Goal: Information Seeking & Learning: Learn about a topic

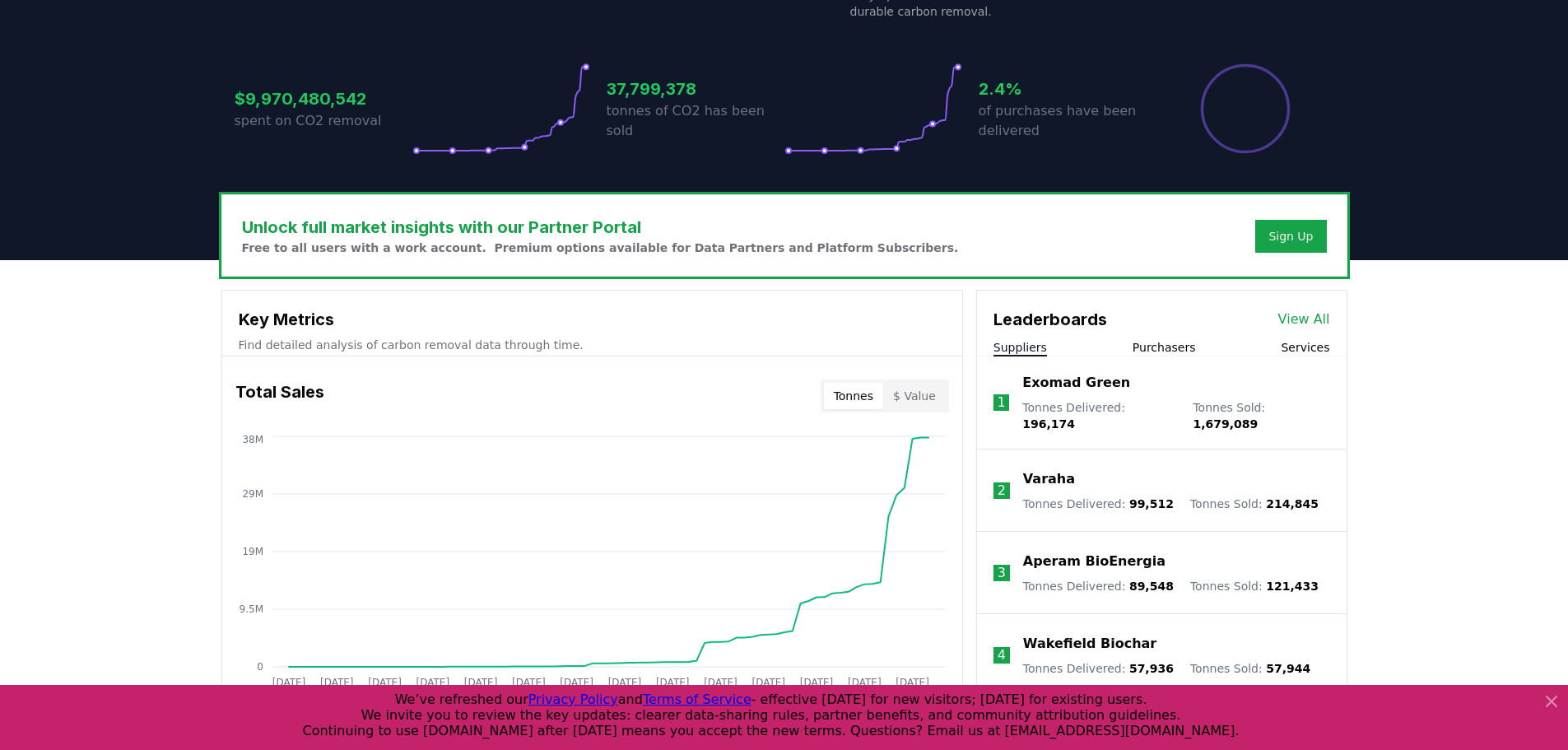
scroll to position [329, 0]
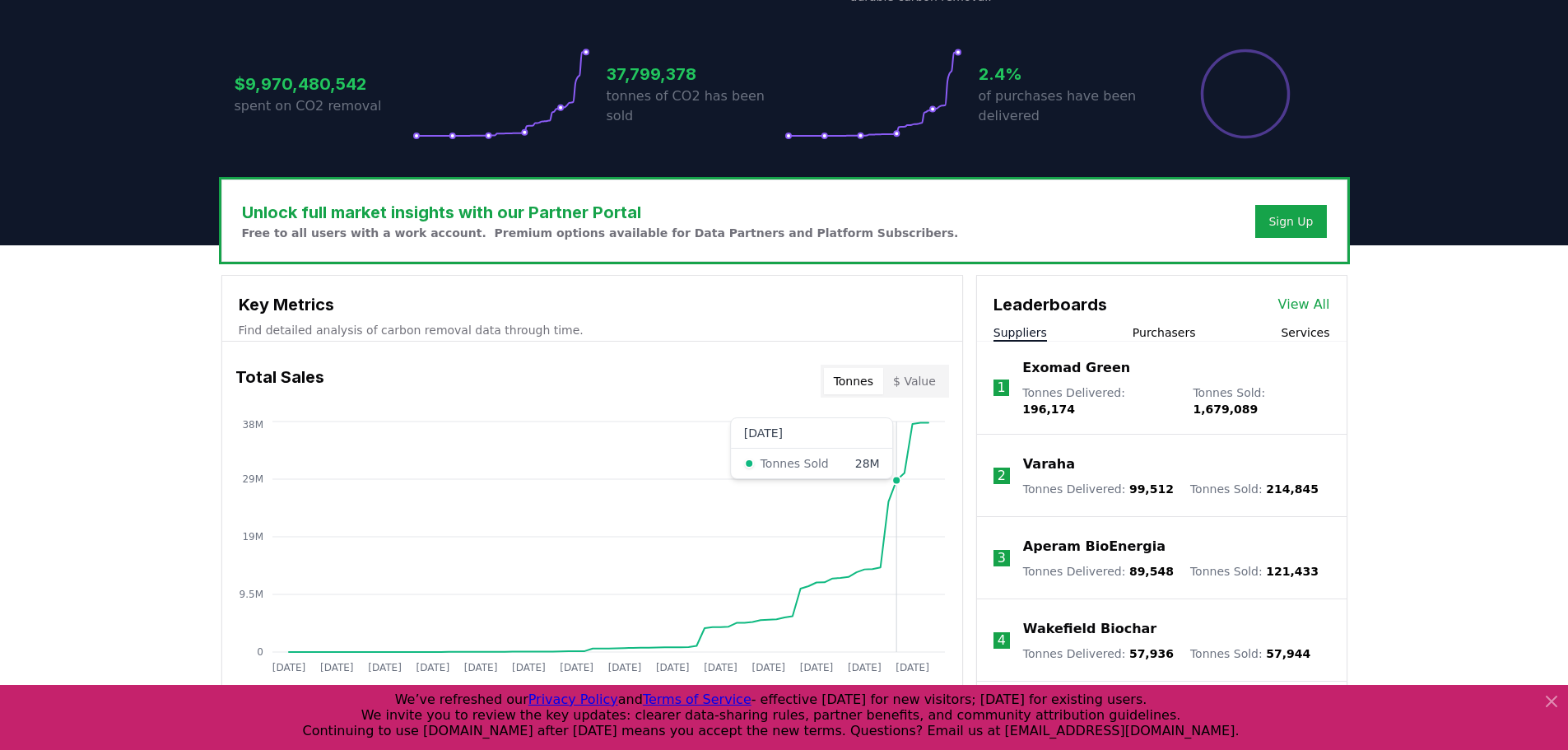
click at [892, 438] on icon "Jan 2019 Jul 2019 Jan 2020 Jul 2020 Jan 2021 Jul 2021 Jan 2022 Jul 2022 Jan 202…" at bounding box center [586, 549] width 727 height 263
drag, startPoint x: 632, startPoint y: 400, endPoint x: 429, endPoint y: 369, distance: 205.4
click at [629, 400] on div "Total Sales Tonnes $ Value" at bounding box center [592, 381] width 740 height 59
click at [387, 350] on div "Total Sales Tonnes $ Value Jan 2019 Jul 2019 Jan 2020 Jul 2020 Jan 2021 Jul 202…" at bounding box center [592, 516] width 740 height 350
click at [696, 308] on h3 "Key Metrics" at bounding box center [591, 305] width 707 height 25
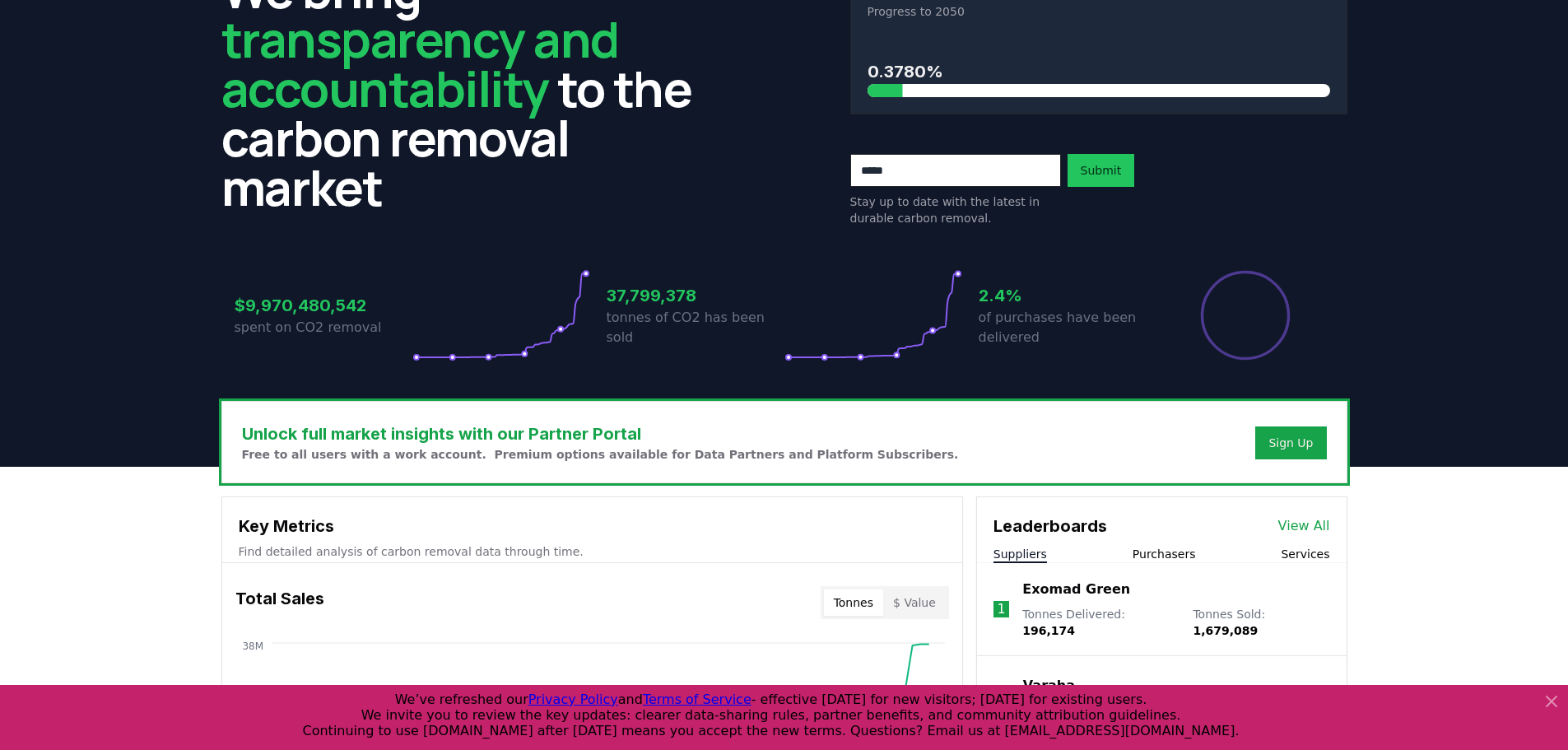
scroll to position [0, 0]
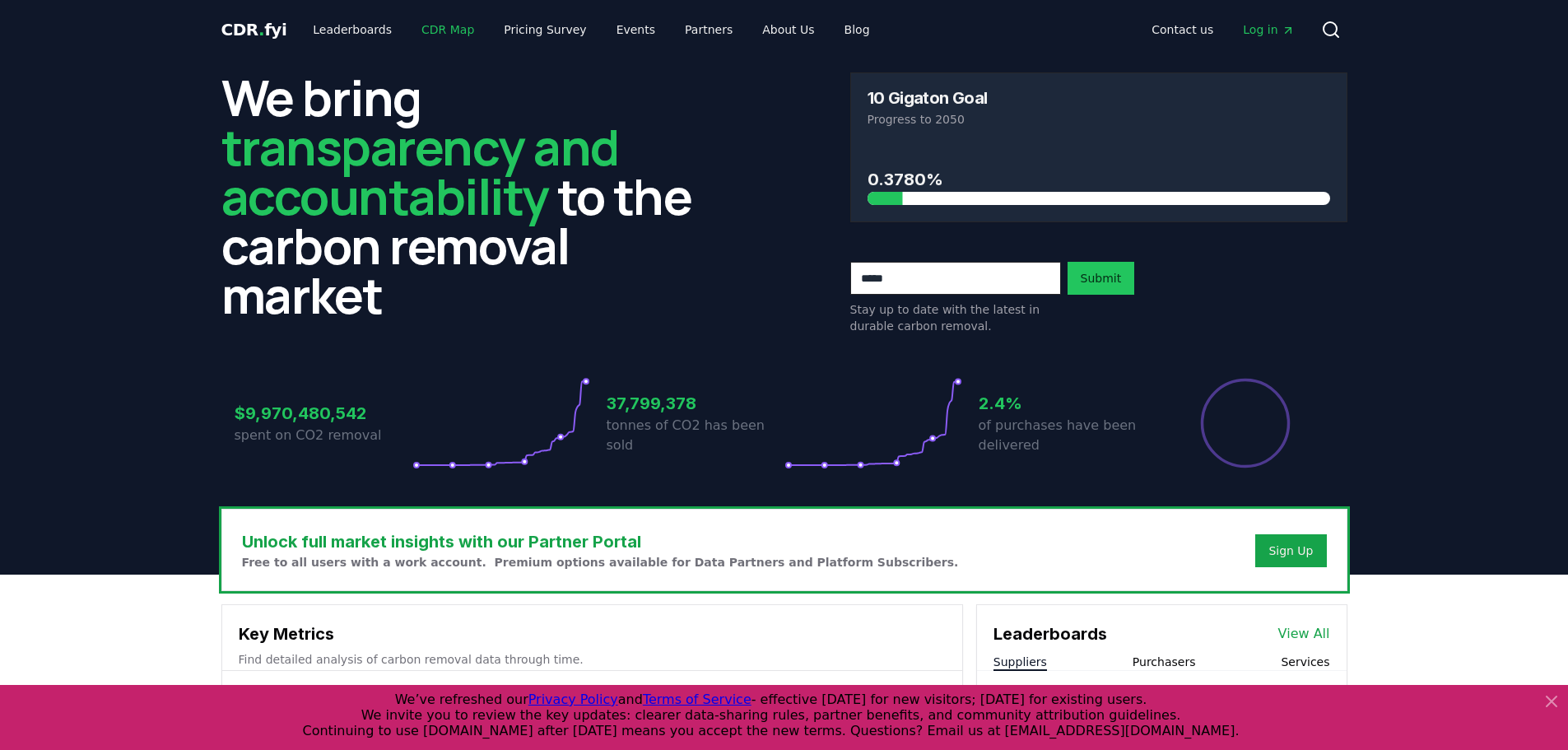
click at [453, 26] on link "CDR Map" at bounding box center [447, 29] width 79 height 29
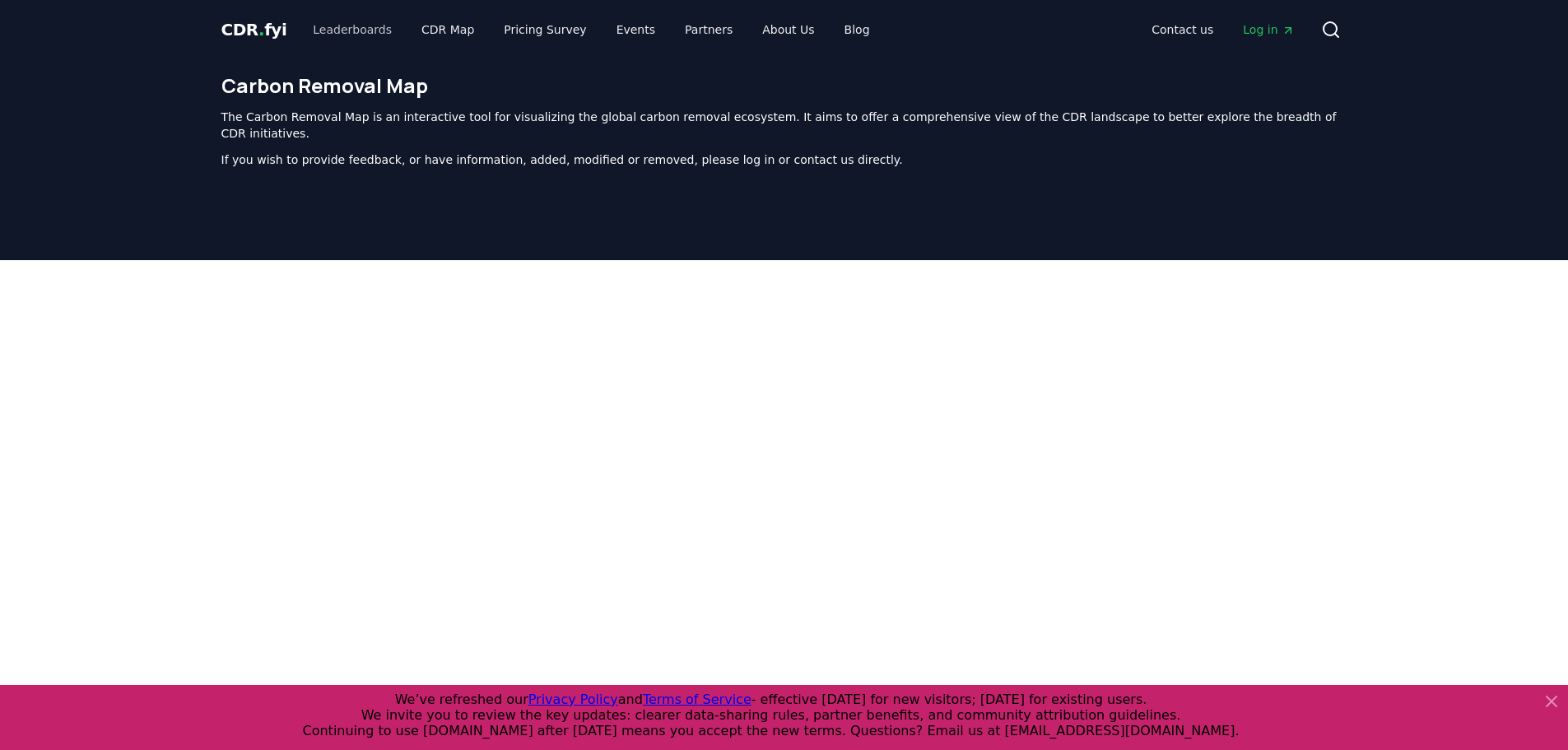
click at [344, 17] on link "Leaderboards" at bounding box center [352, 29] width 105 height 29
click at [344, 28] on link "Leaderboards" at bounding box center [352, 29] width 105 height 29
click at [378, 34] on link "Leaderboards" at bounding box center [352, 29] width 105 height 29
click at [344, 29] on link "Leaderboards" at bounding box center [352, 29] width 105 height 29
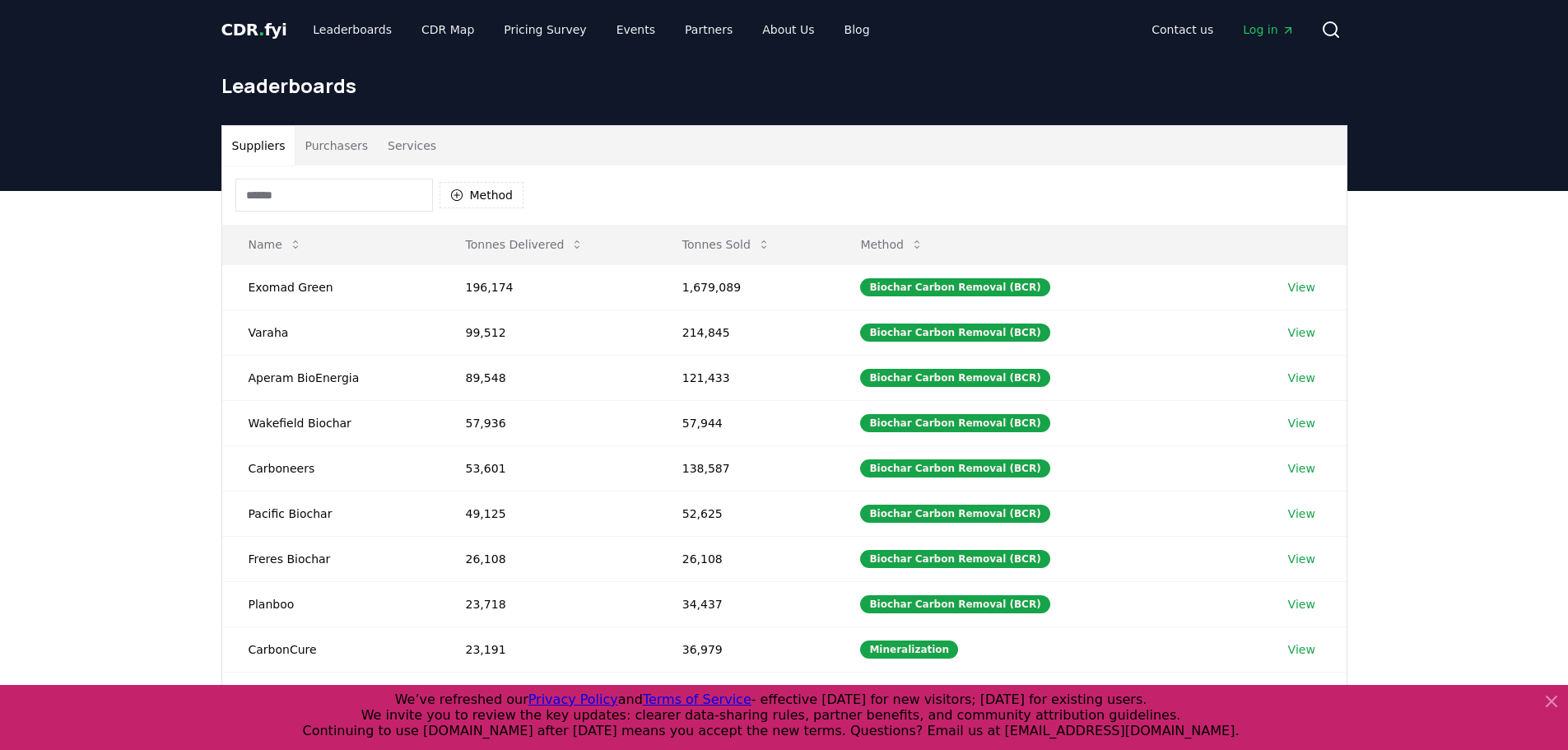
click at [341, 148] on button "Purchasers" at bounding box center [336, 146] width 84 height 40
click at [251, 152] on button "Suppliers" at bounding box center [258, 146] width 73 height 40
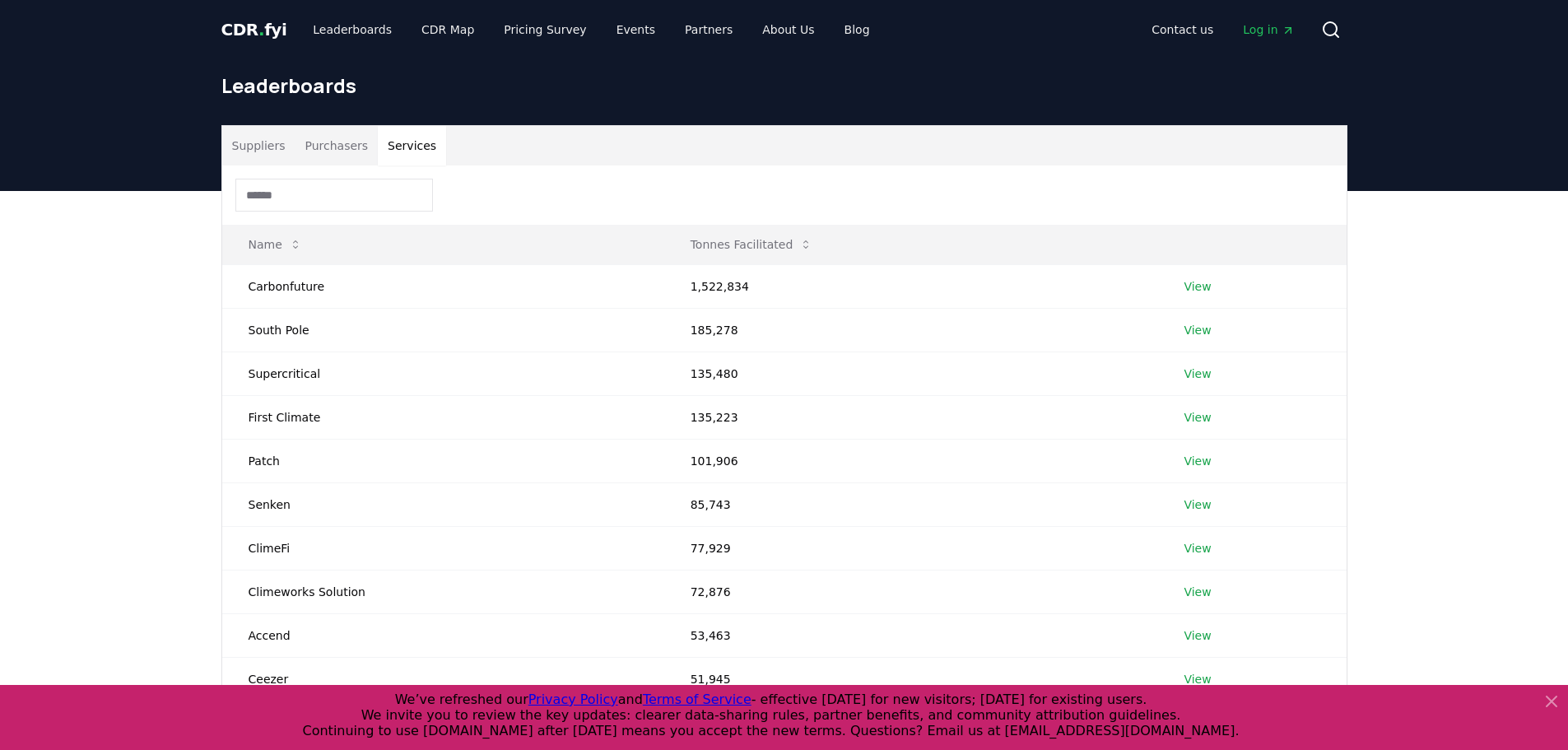
click at [408, 140] on button "Services" at bounding box center [412, 146] width 68 height 40
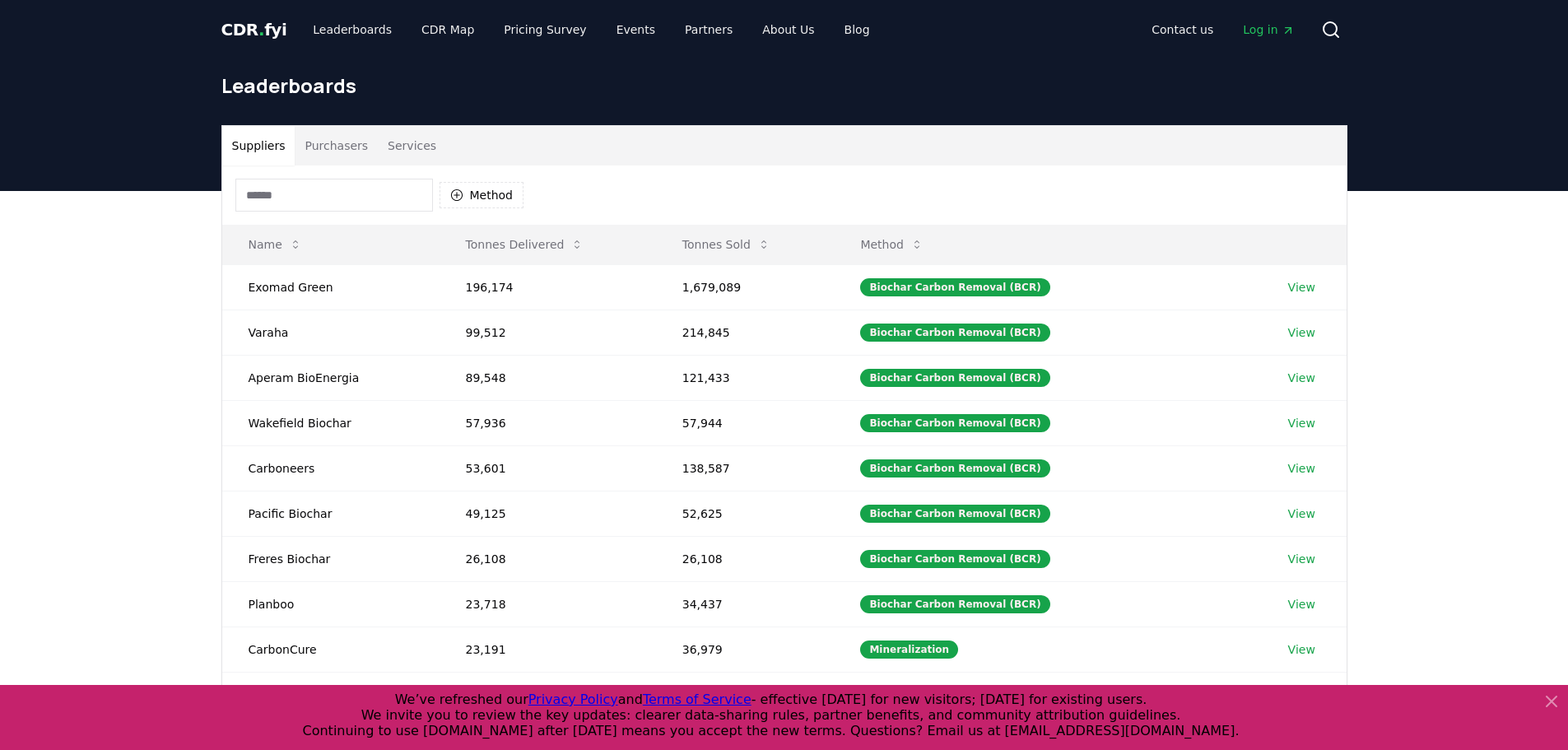
click at [265, 134] on button "Suppliers" at bounding box center [258, 146] width 73 height 40
click at [526, 28] on link "Pricing Survey" at bounding box center [545, 29] width 108 height 29
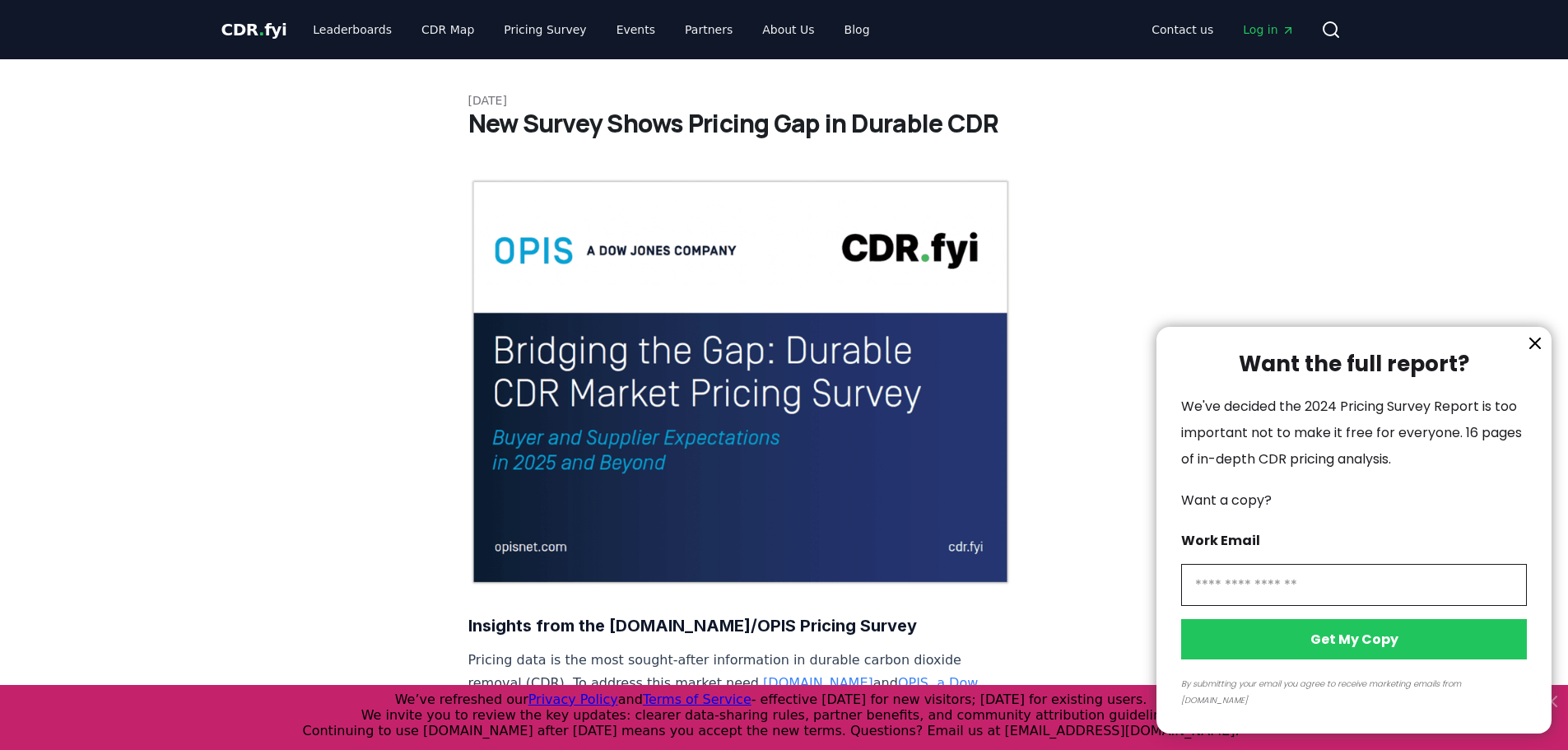
drag, startPoint x: 1540, startPoint y: 355, endPoint x: 1521, endPoint y: 347, distance: 20.6
click at [1542, 353] on icon "information" at bounding box center [1535, 343] width 20 height 20
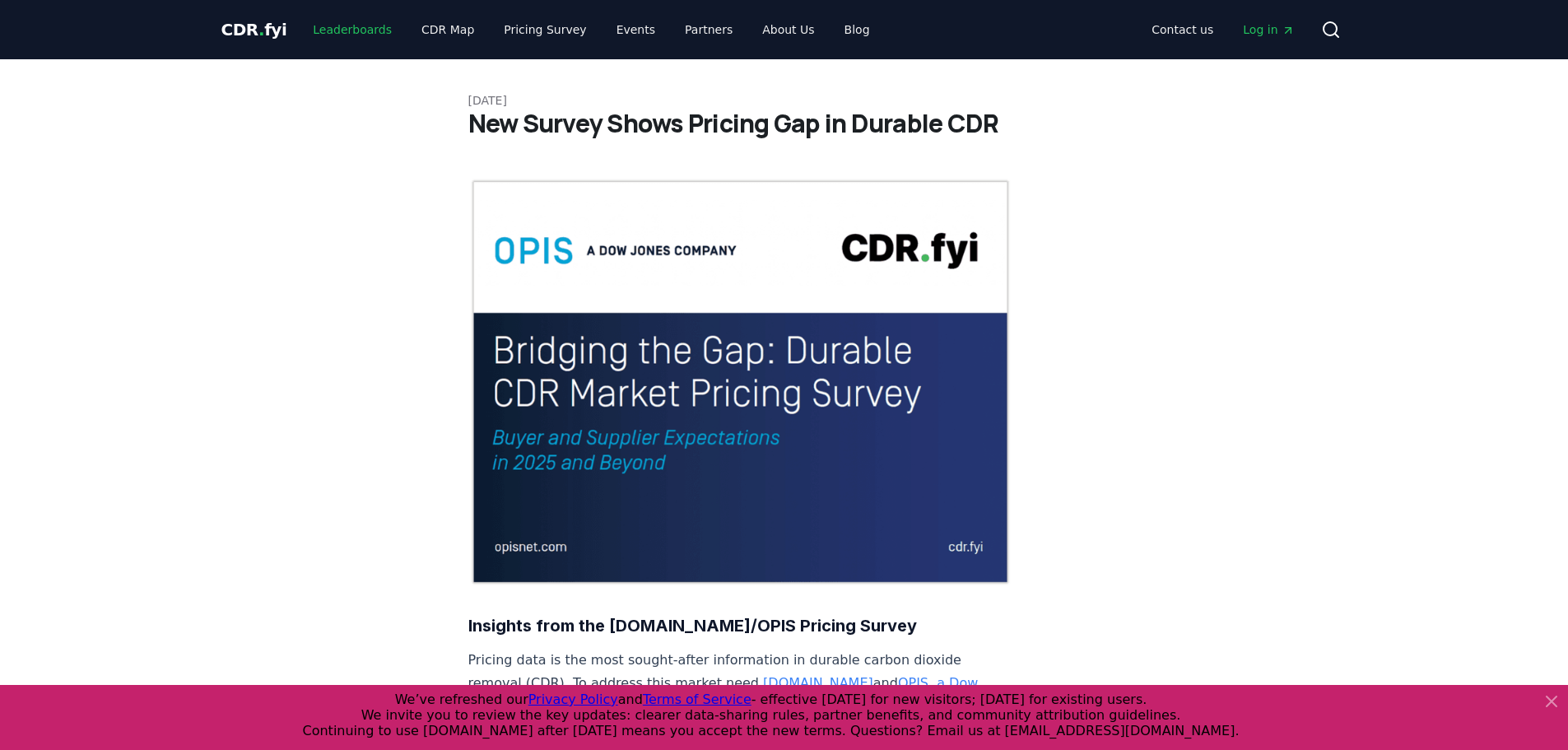
click at [340, 28] on link "Leaderboards" at bounding box center [352, 29] width 105 height 29
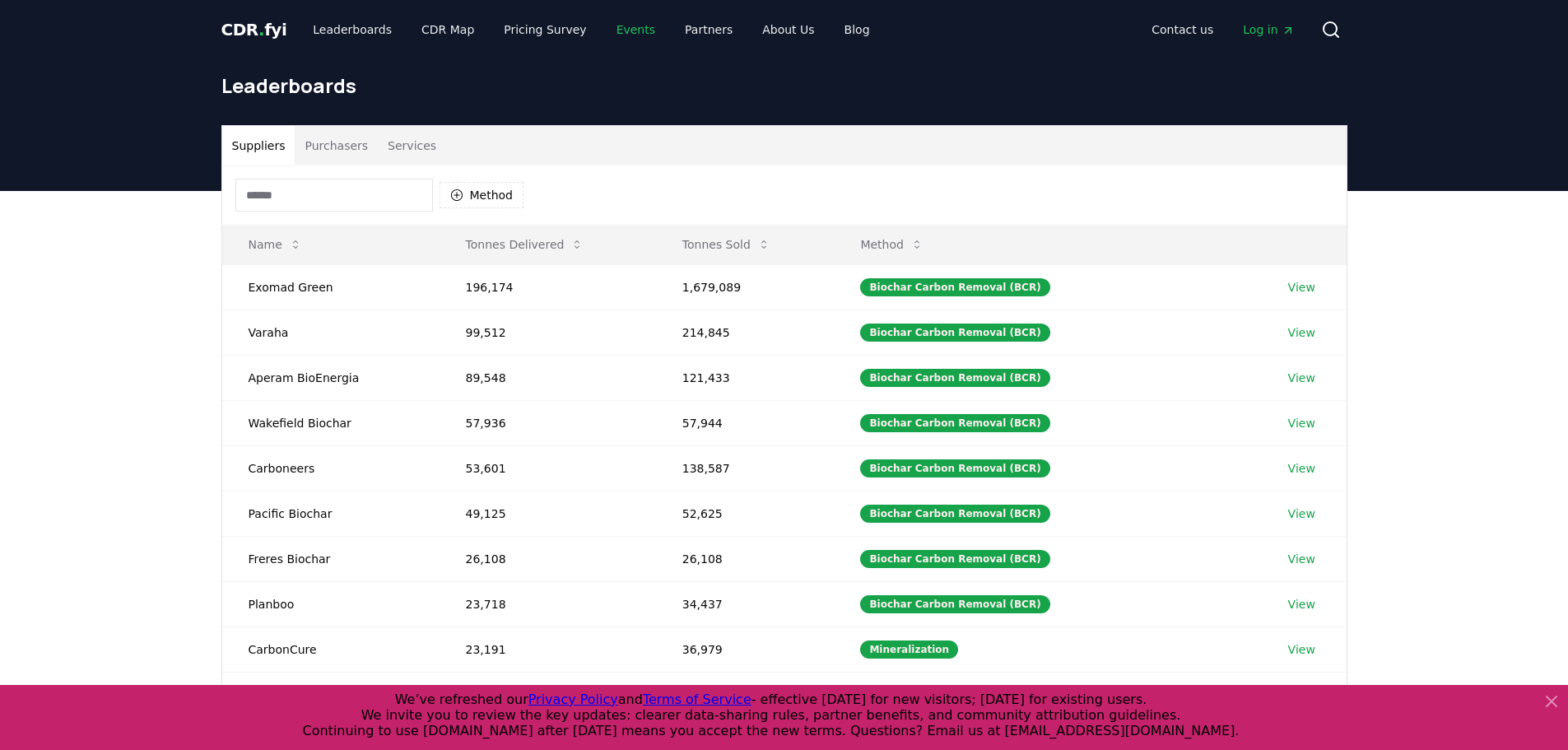
click at [632, 26] on link "Events" at bounding box center [636, 29] width 65 height 29
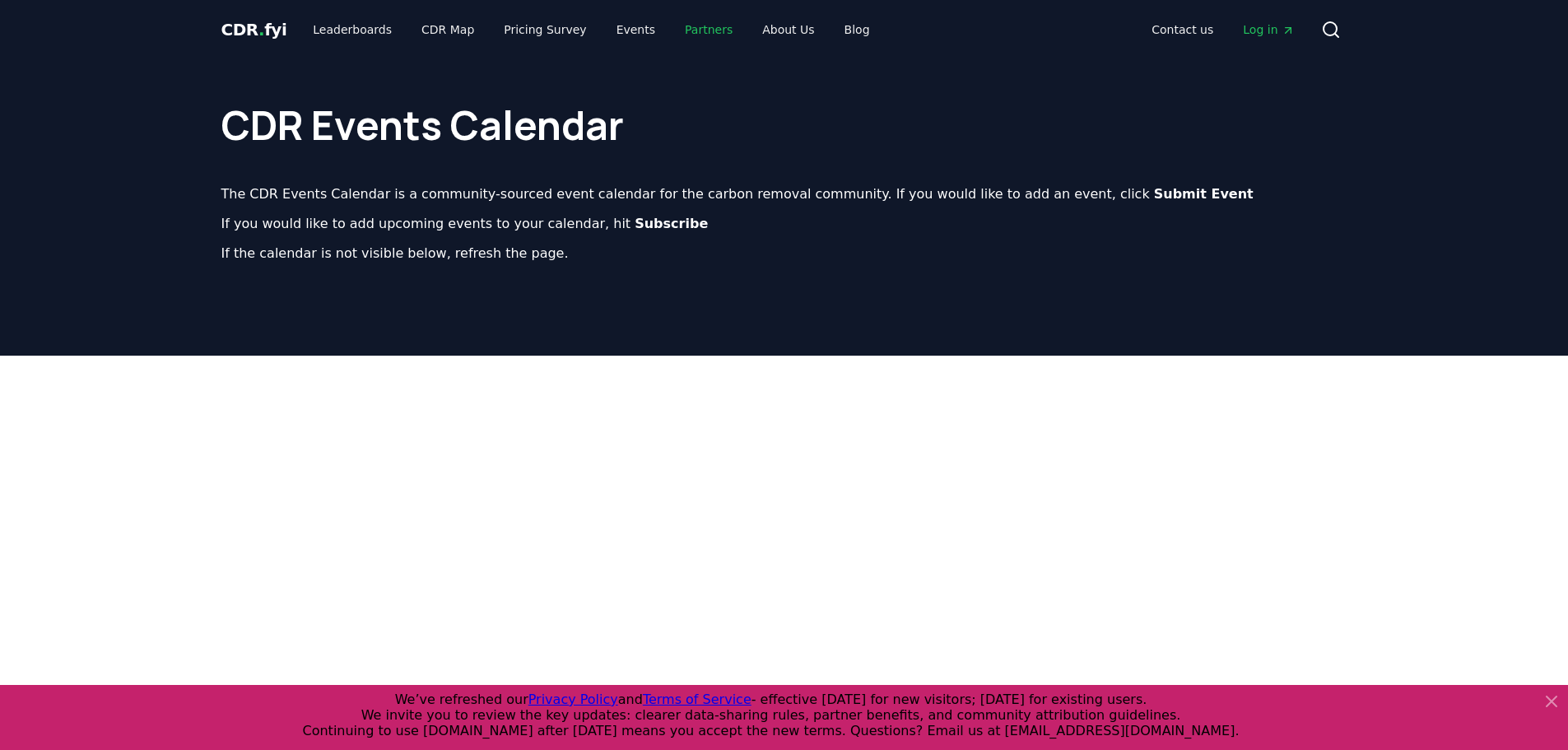
click at [697, 33] on link "Partners" at bounding box center [709, 29] width 74 height 29
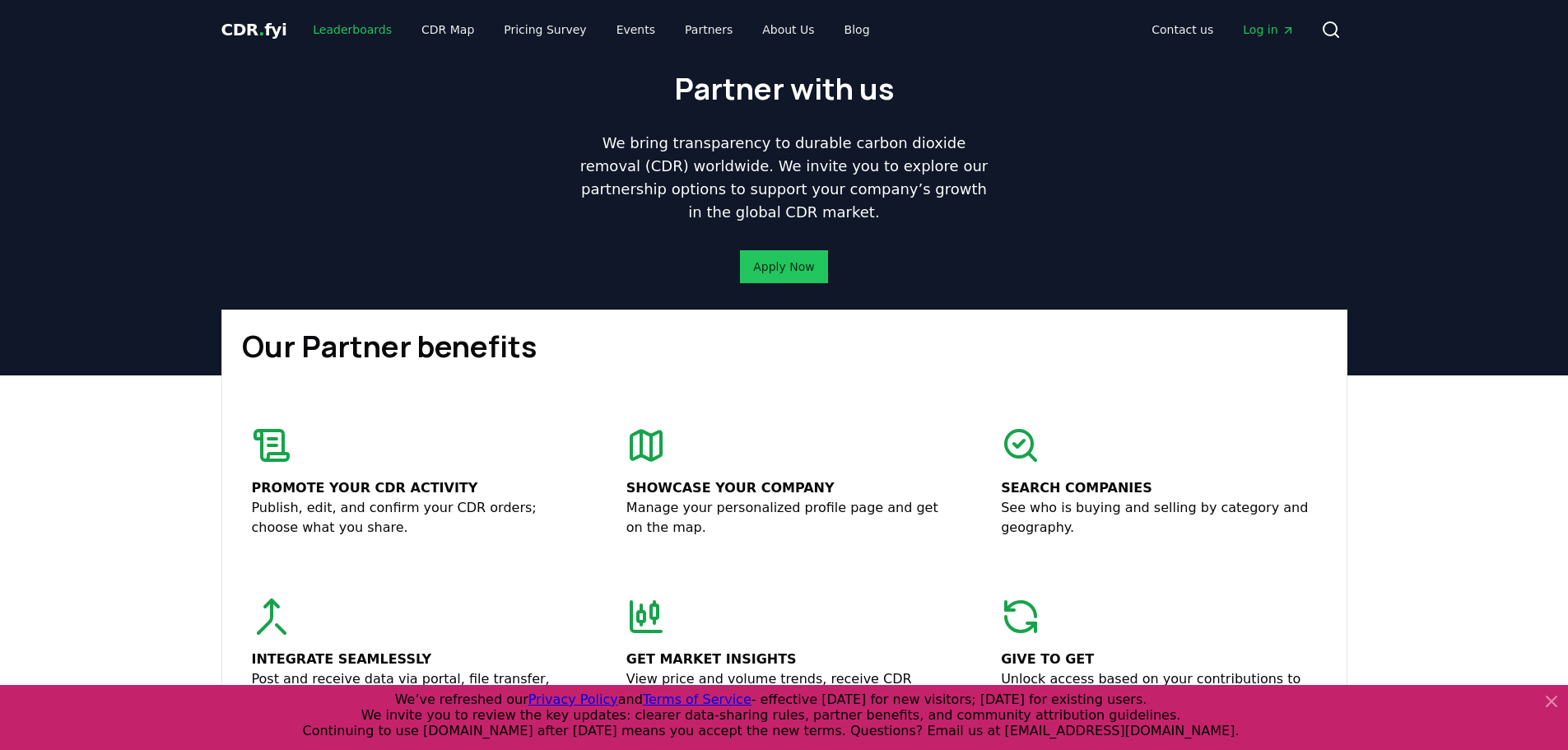
click at [367, 21] on link "Leaderboards" at bounding box center [352, 29] width 105 height 29
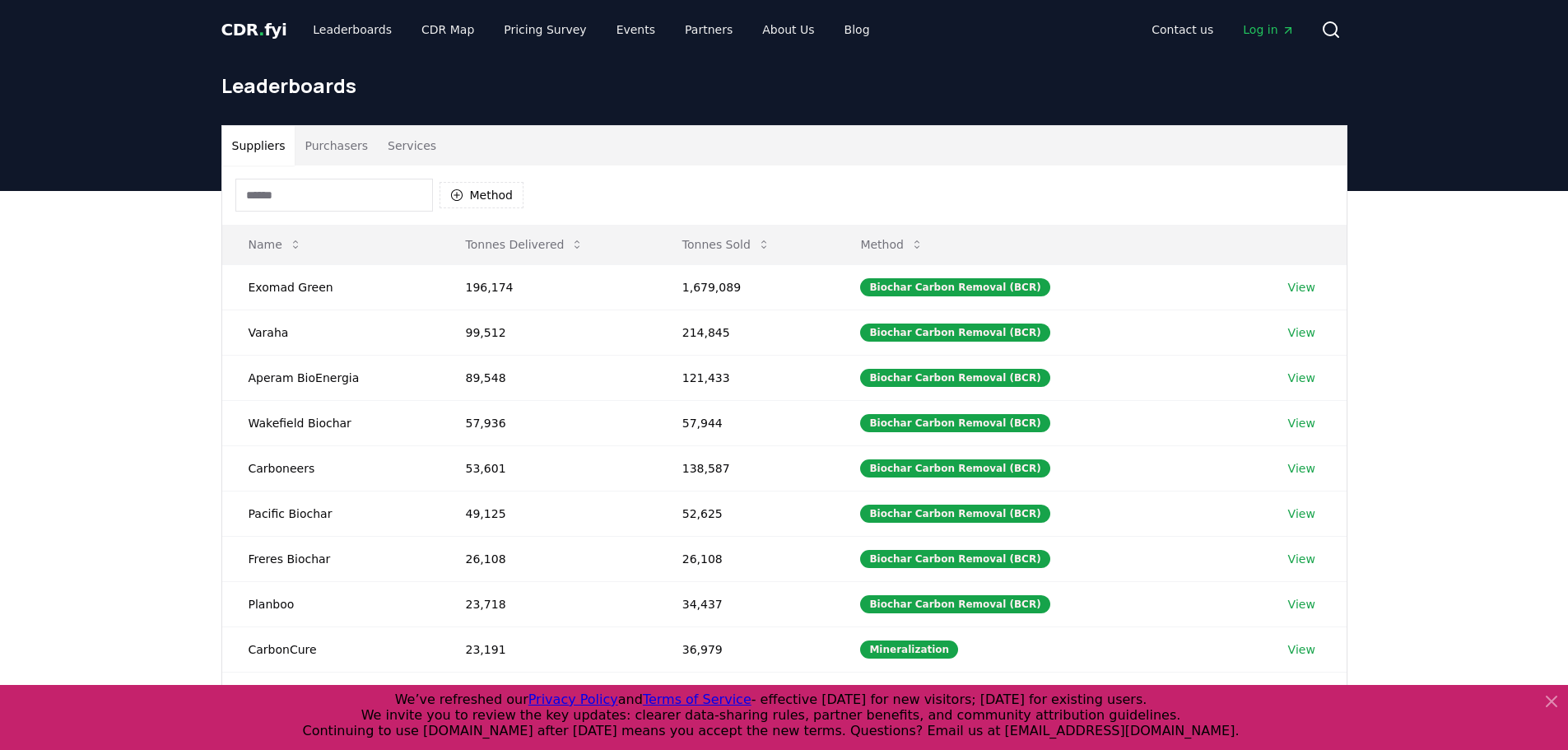
click at [335, 191] on input at bounding box center [334, 195] width 197 height 33
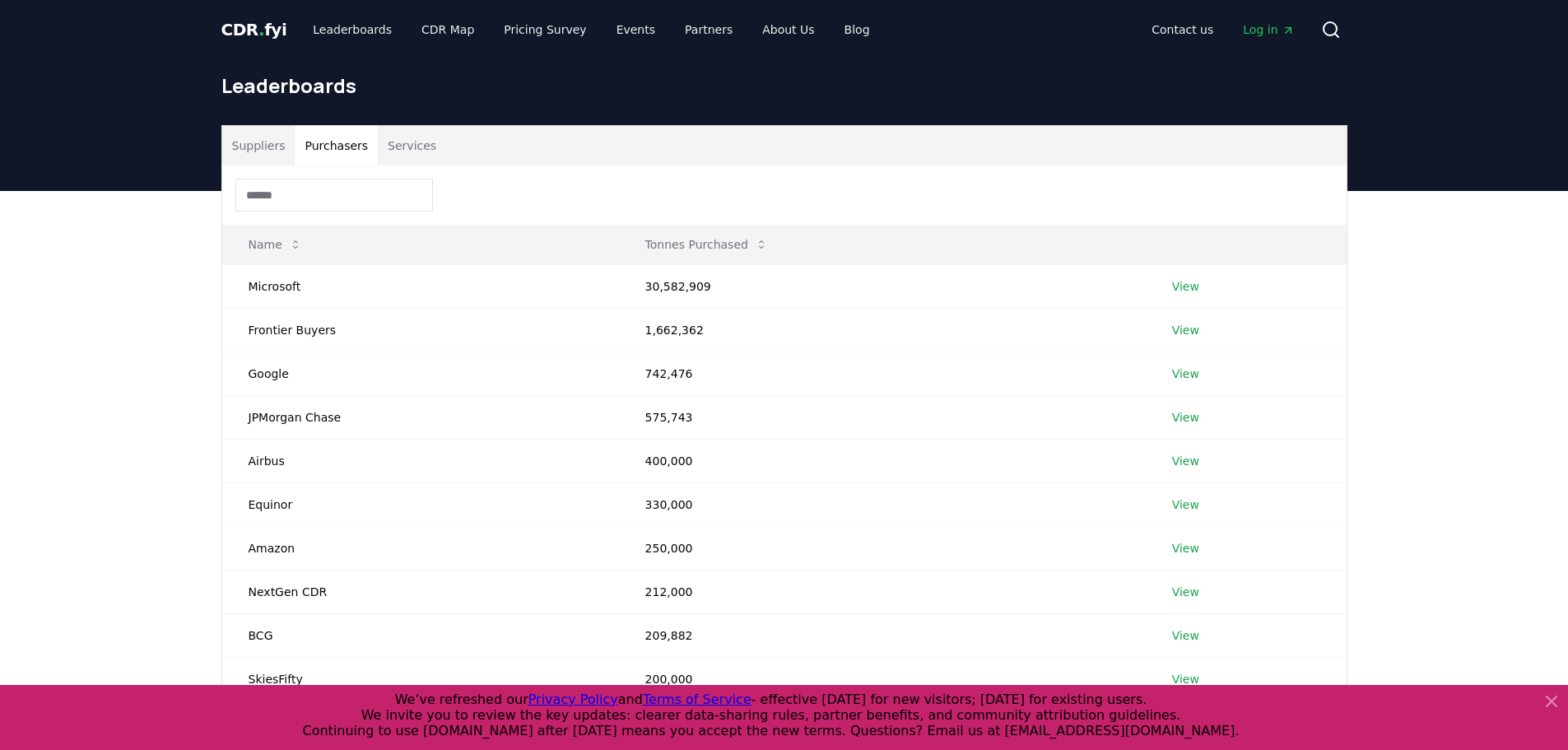
click at [334, 154] on button "Purchasers" at bounding box center [336, 146] width 84 height 40
click at [238, 140] on button "Suppliers" at bounding box center [258, 146] width 73 height 40
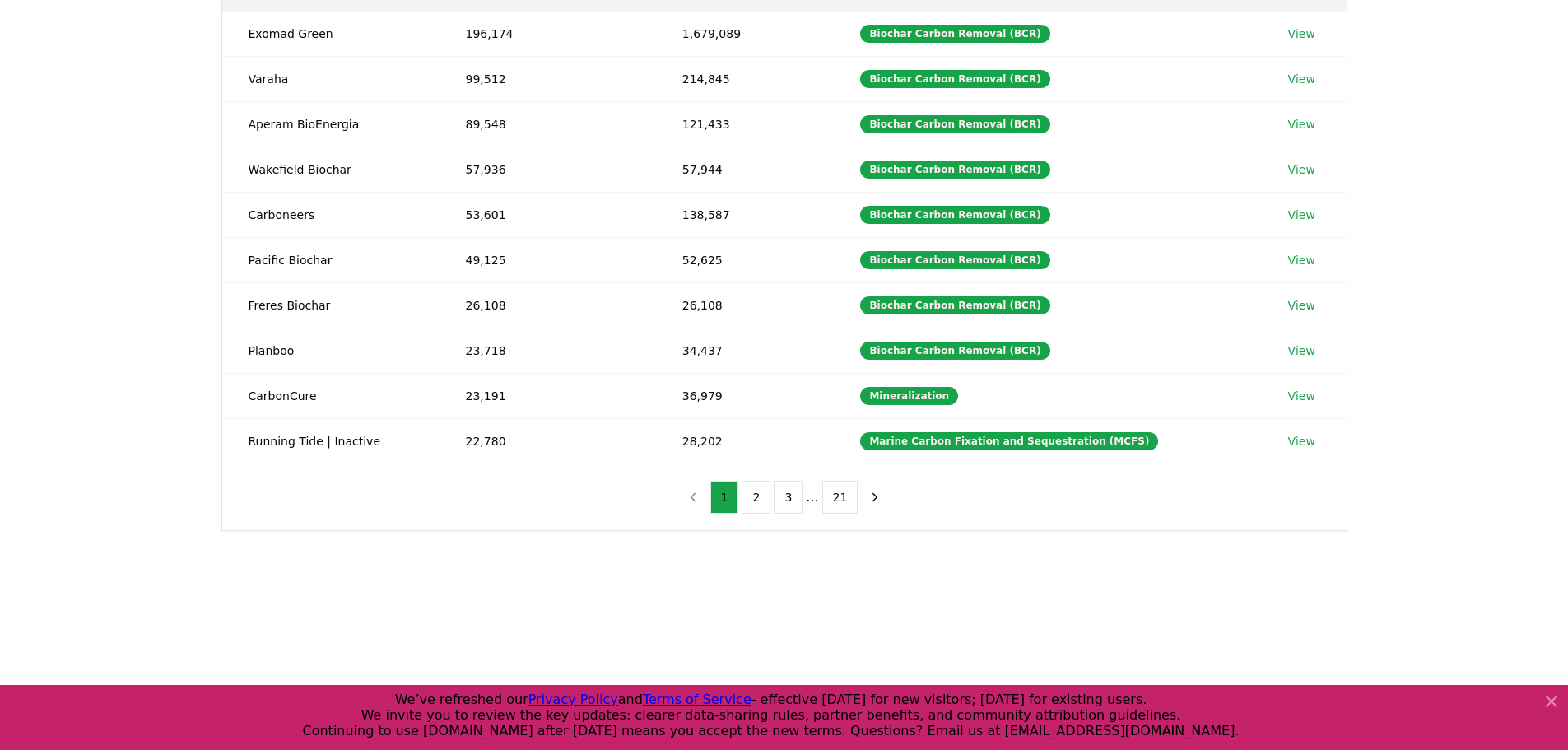
scroll to position [455, 0]
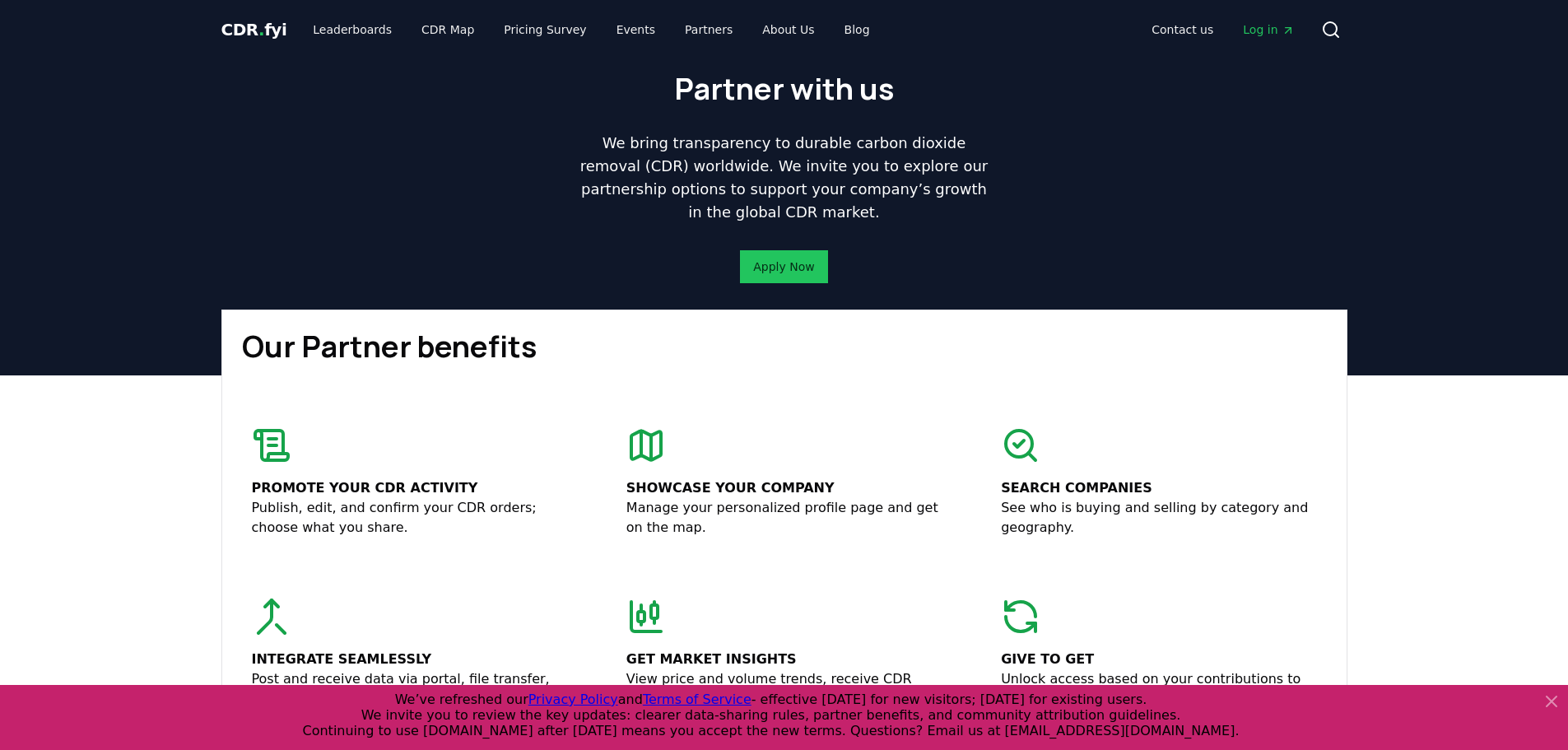
click at [258, 29] on span "." at bounding box center [261, 29] width 6 height 20
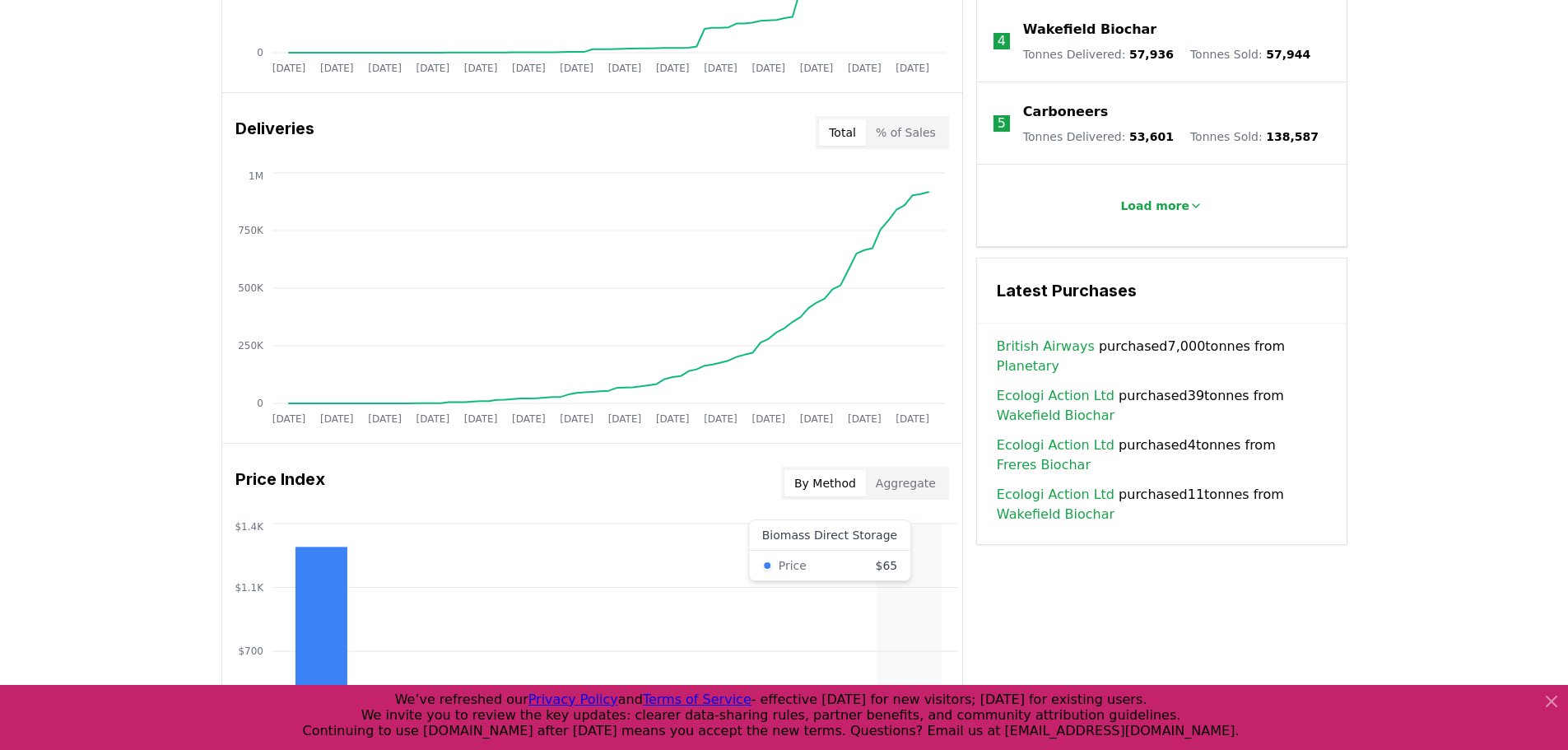
scroll to position [906, 0]
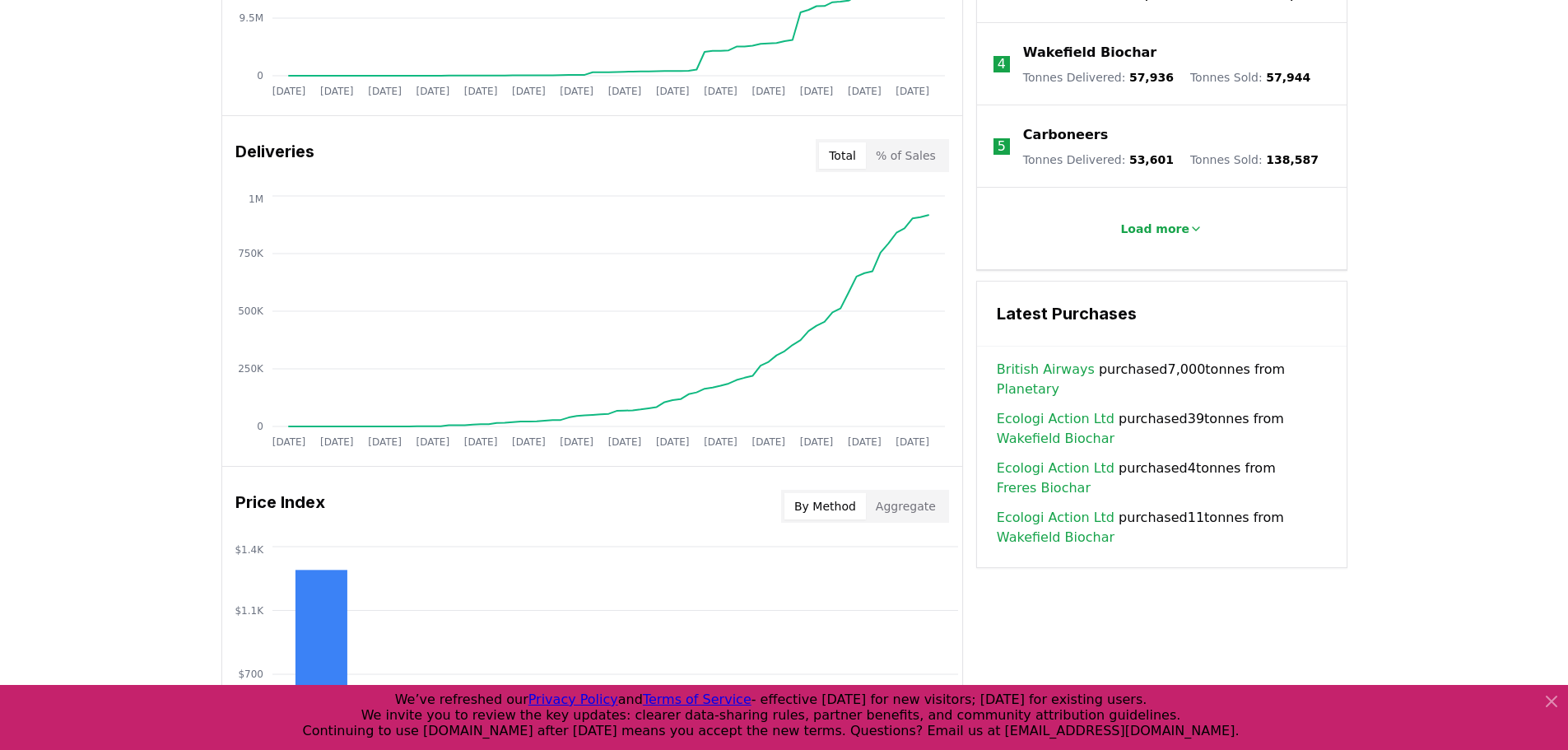
click at [1066, 363] on link "British Airways" at bounding box center [1045, 369] width 98 height 20
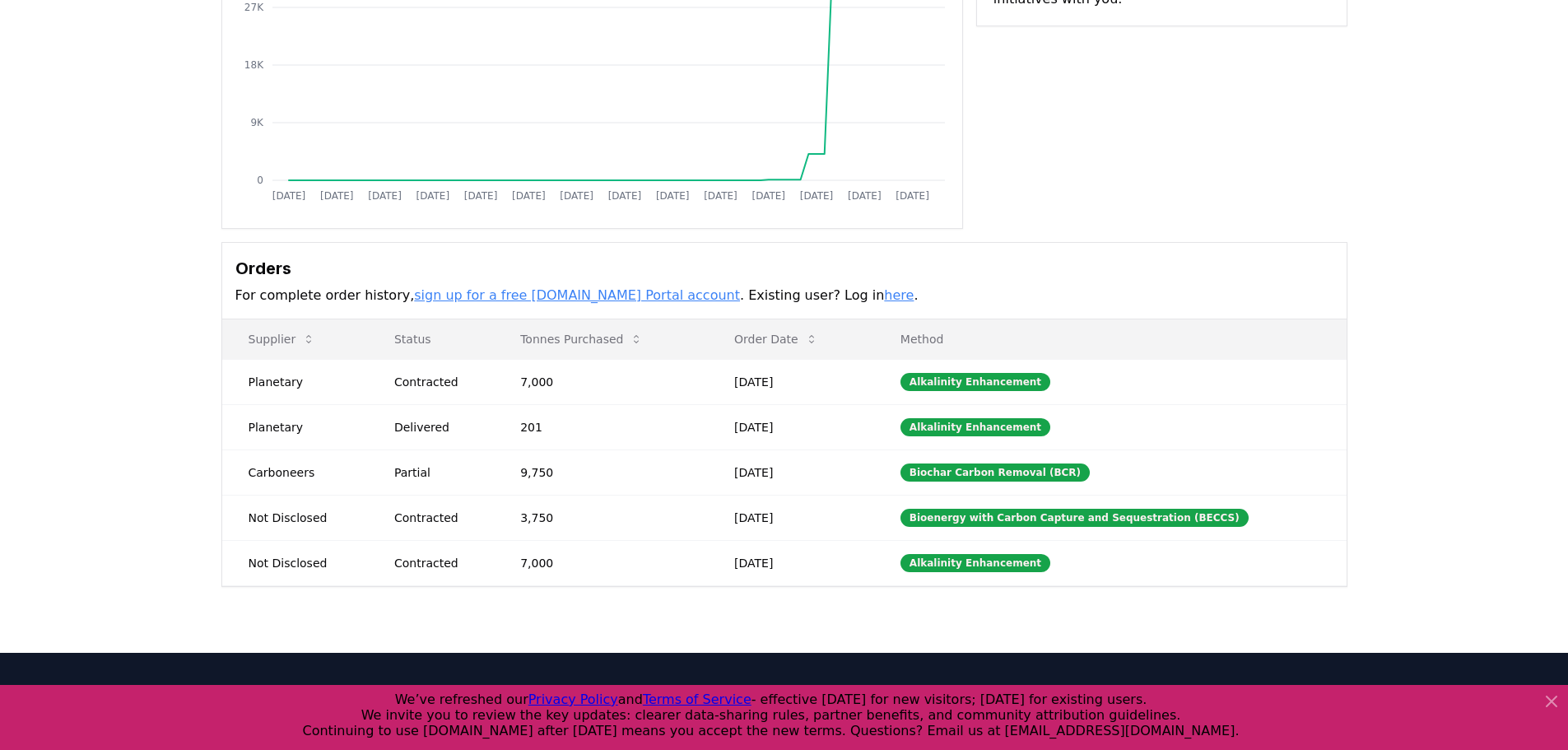
scroll to position [329, 0]
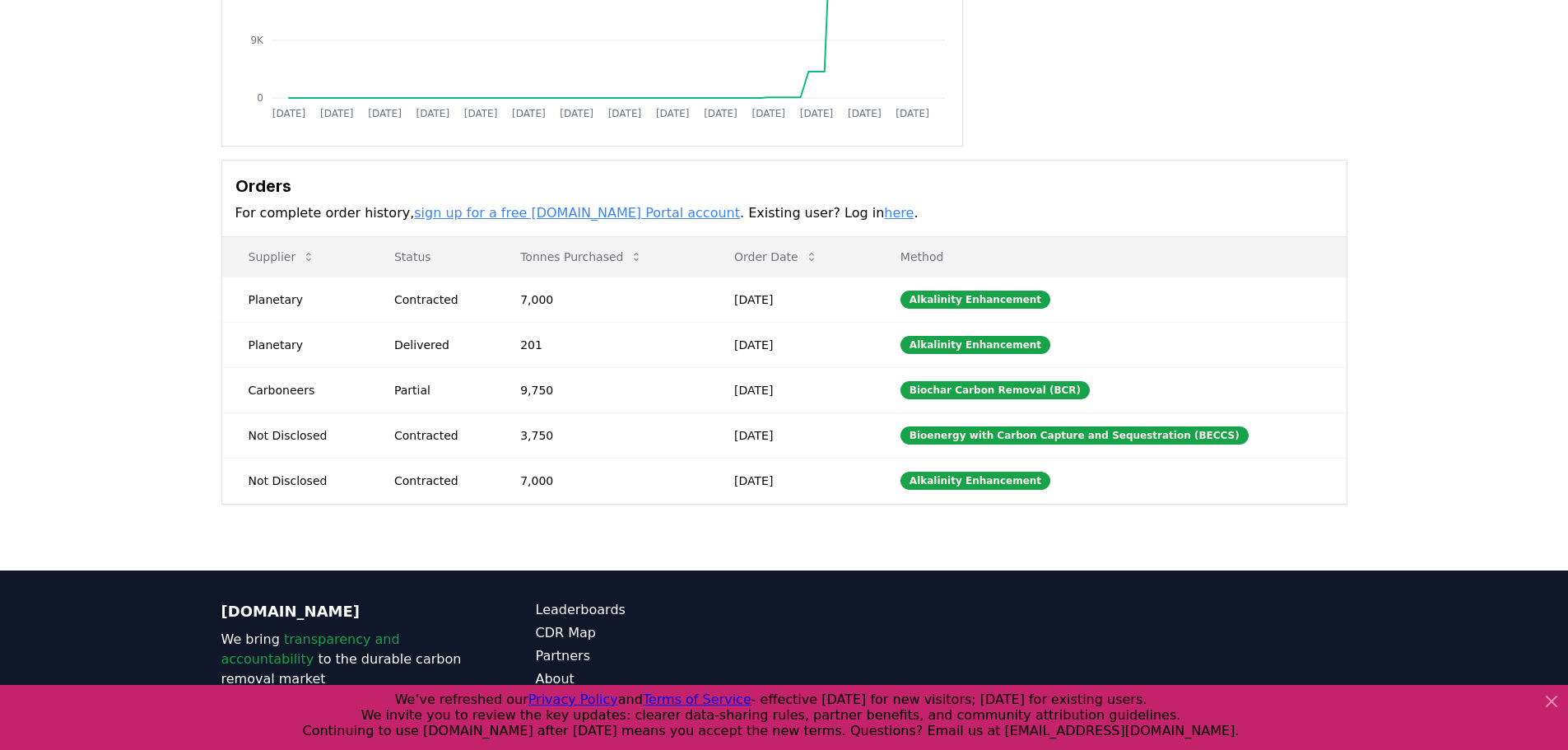
click at [580, 212] on link "sign up for a free [DOMAIN_NAME] Portal account" at bounding box center [576, 213] width 326 height 15
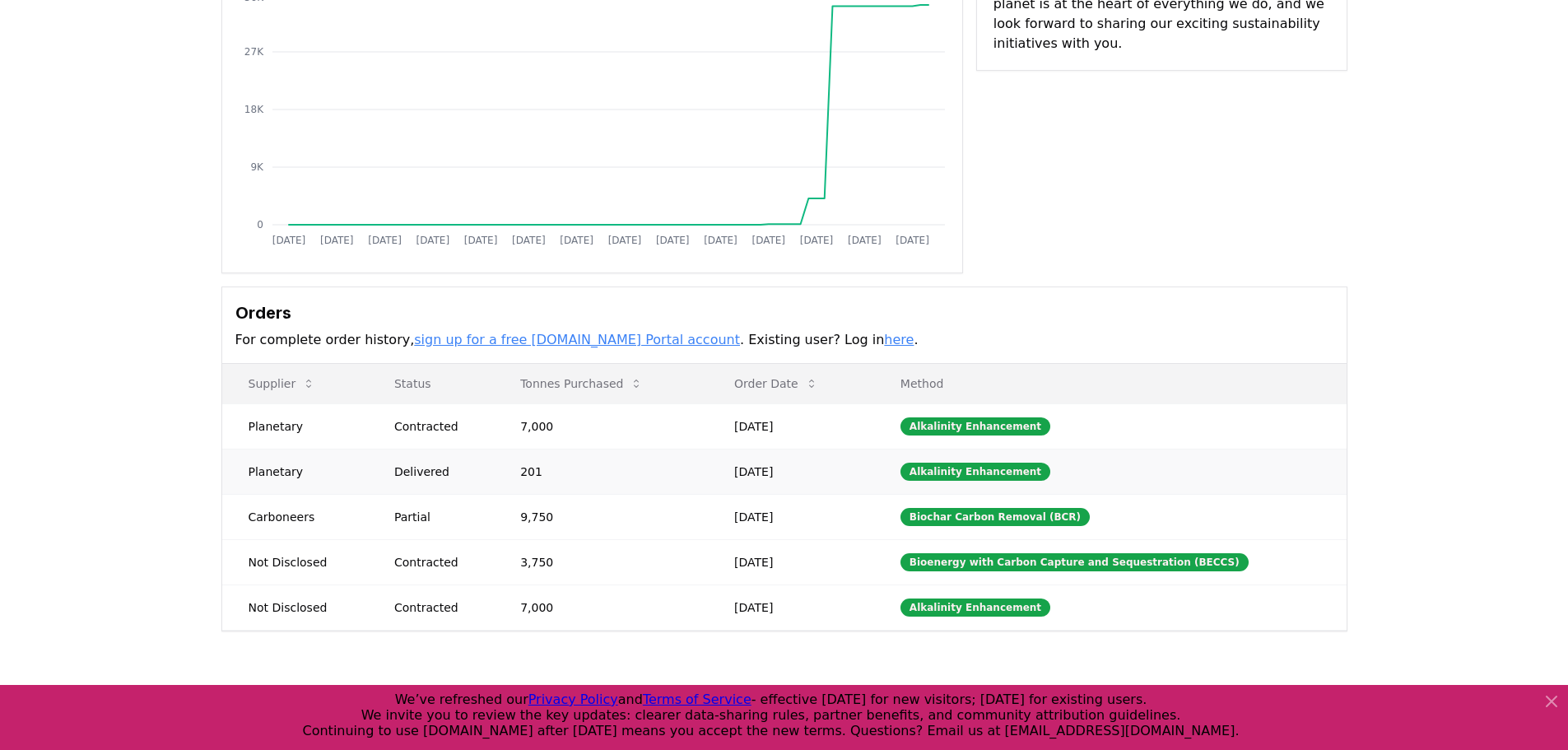
scroll to position [0, 0]
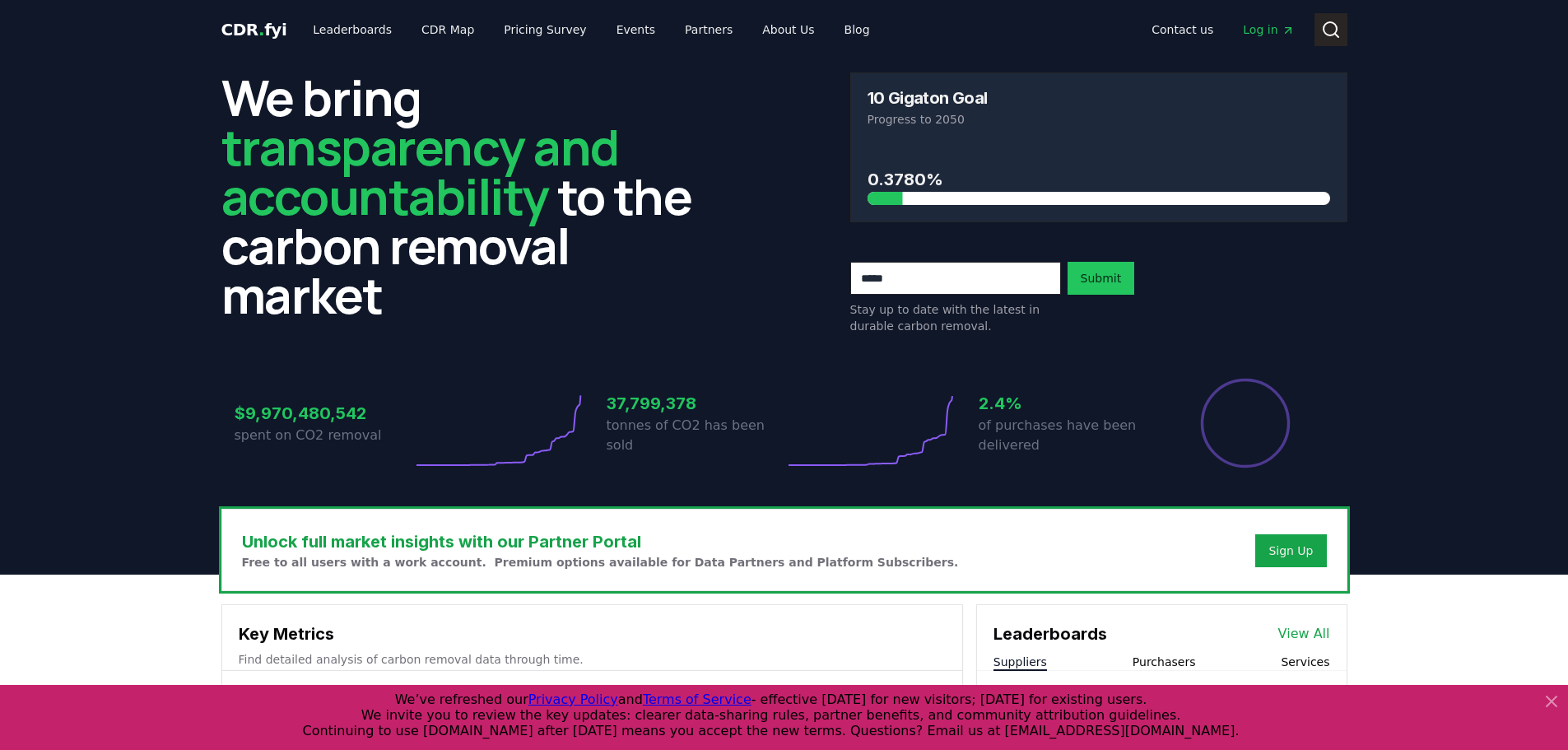
click at [1330, 26] on icon at bounding box center [1331, 29] width 20 height 20
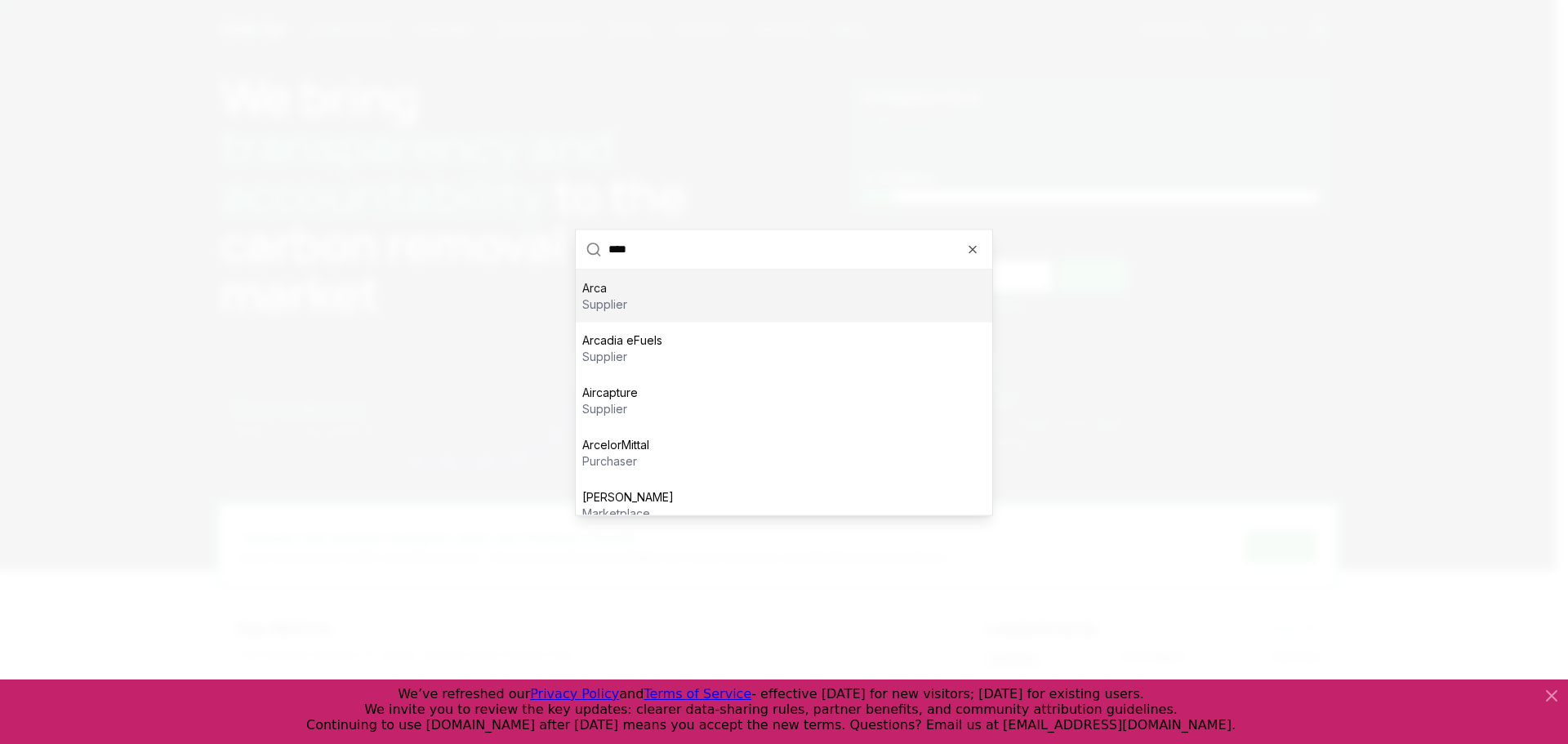
type input "****"
click at [697, 303] on div "Arca supplier" at bounding box center [784, 295] width 416 height 52
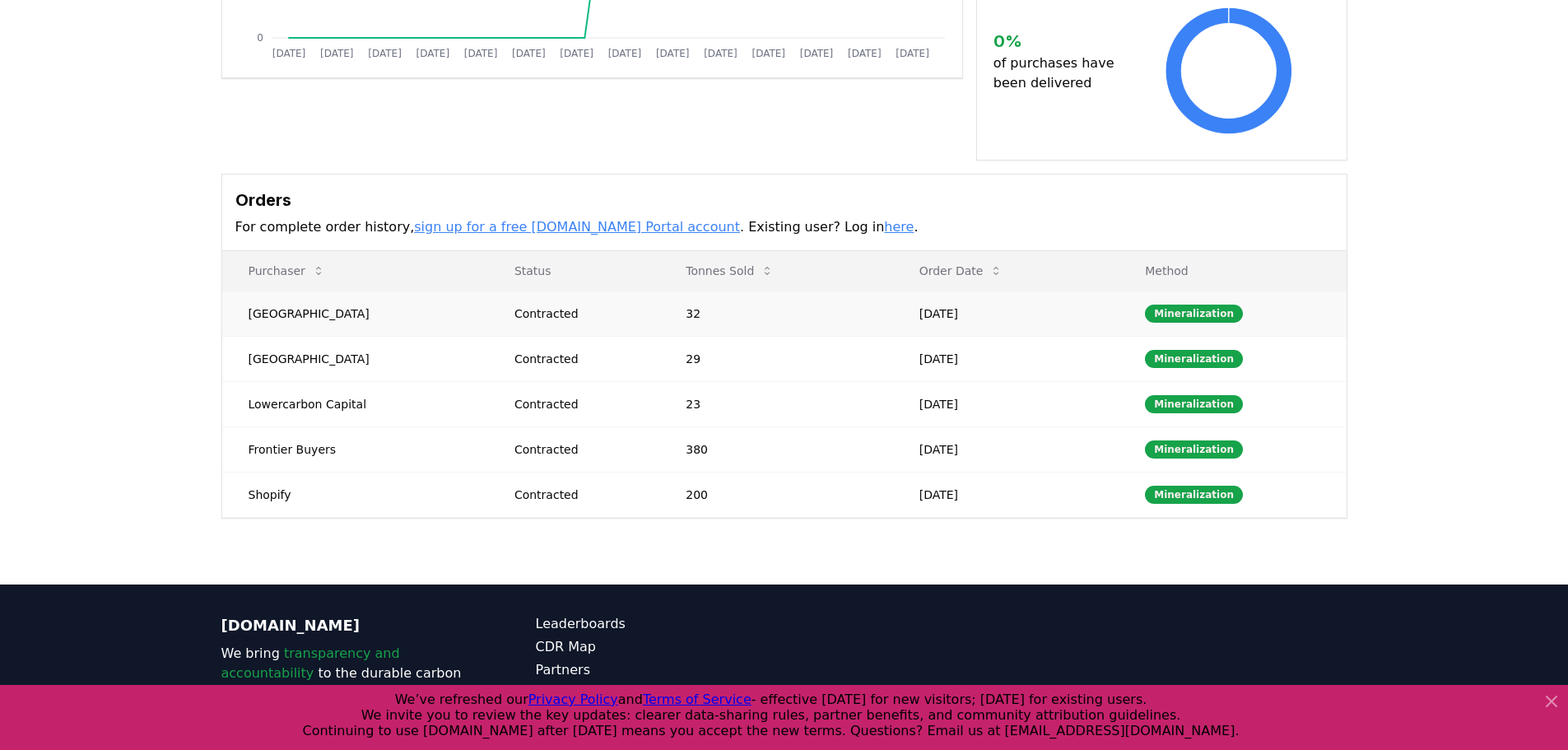
scroll to position [412, 0]
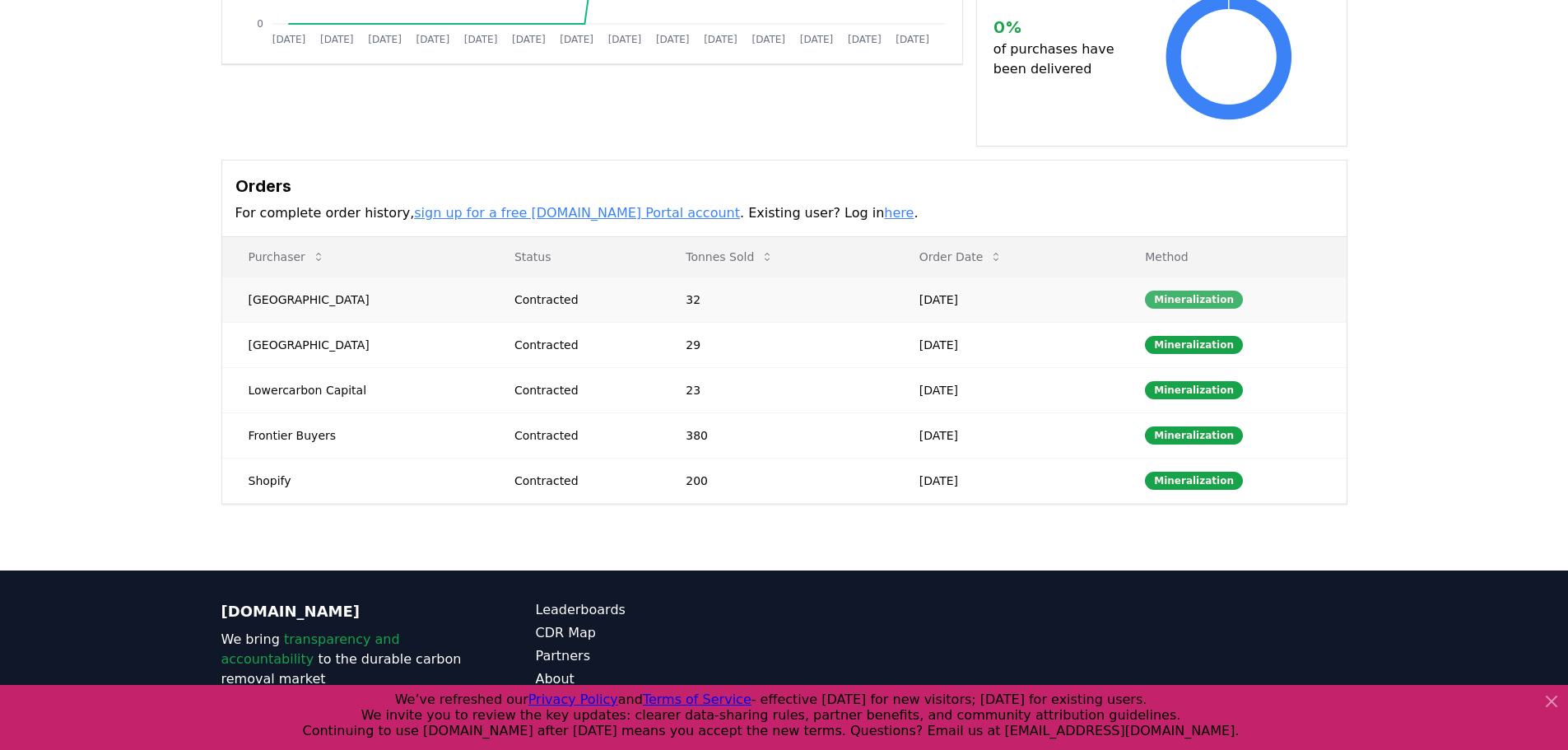
click at [1176, 291] on div "Mineralization" at bounding box center [1193, 299] width 98 height 18
click at [1195, 367] on td "Mineralization" at bounding box center [1231, 390] width 227 height 46
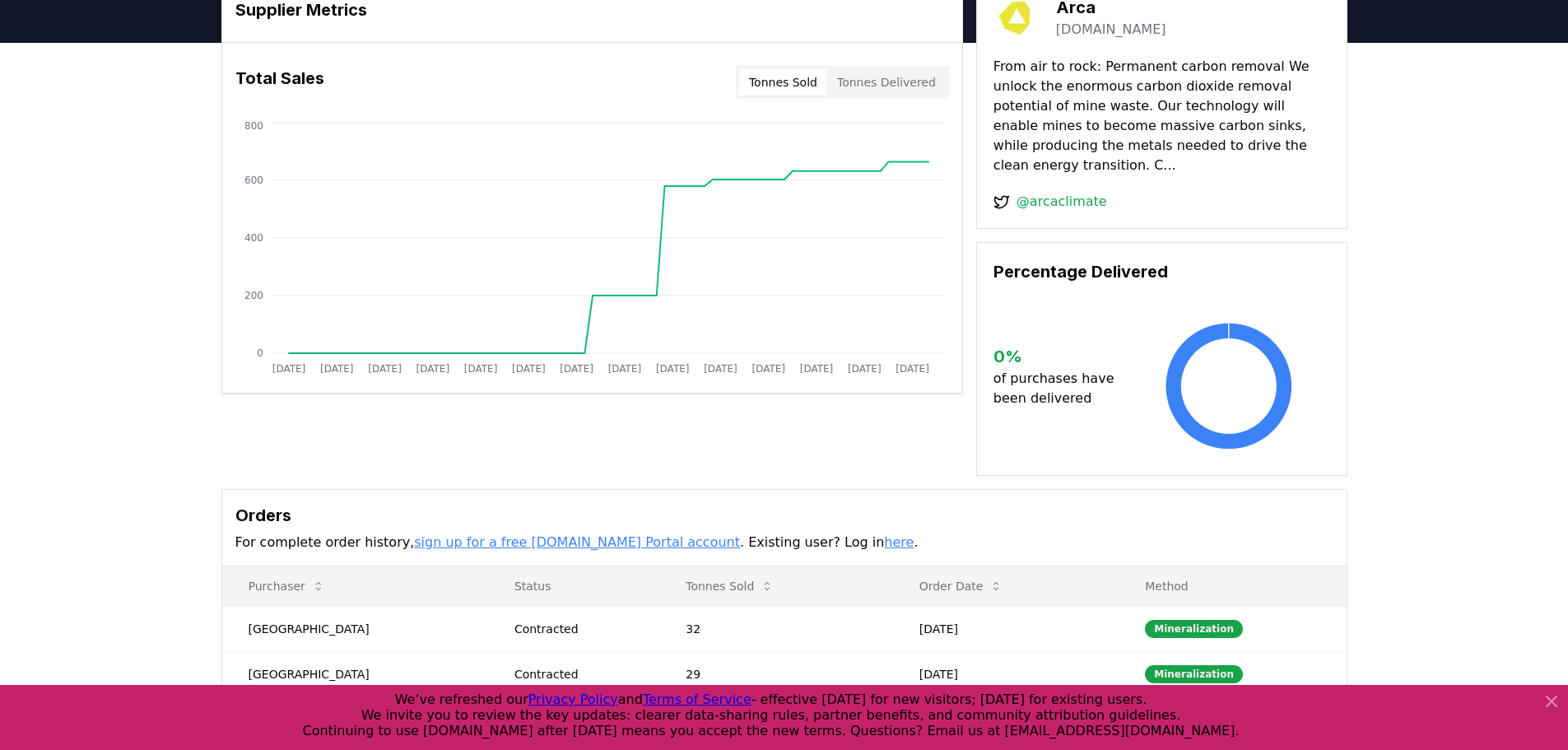
scroll to position [0, 0]
